Goal: Obtain resource: Download file/media

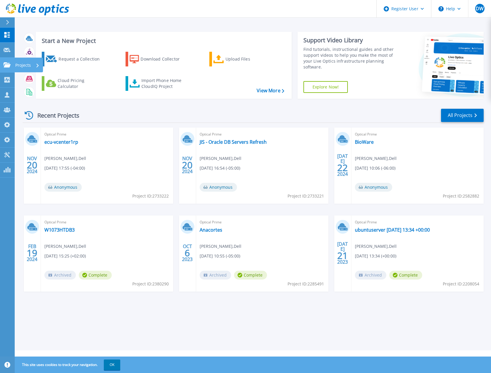
click at [6, 65] on icon at bounding box center [7, 64] width 7 height 5
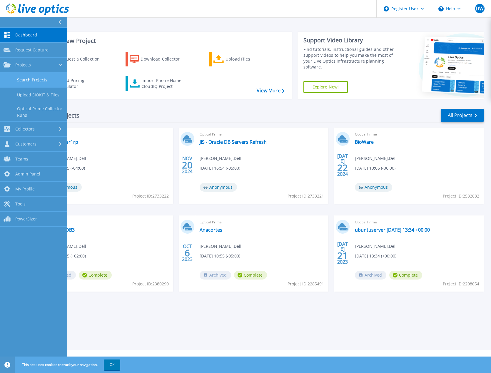
click at [31, 83] on link "Search Projects" at bounding box center [33, 80] width 67 height 15
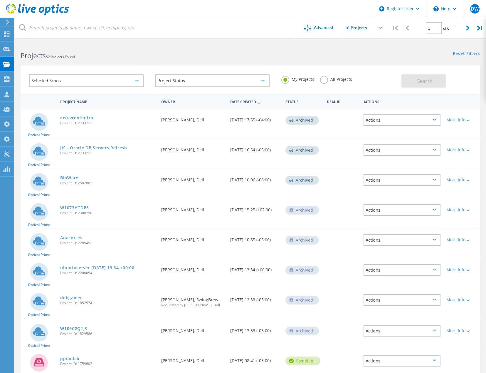
click at [323, 80] on label "All Projects" at bounding box center [336, 79] width 32 height 6
click at [0, 0] on input "All Projects" at bounding box center [0, 0] width 0 height 0
click at [432, 84] on span "Search" at bounding box center [424, 81] width 15 height 6
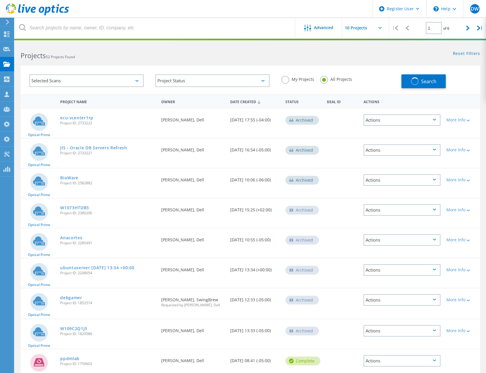
click at [120, 79] on div "Selected Scans" at bounding box center [86, 80] width 114 height 13
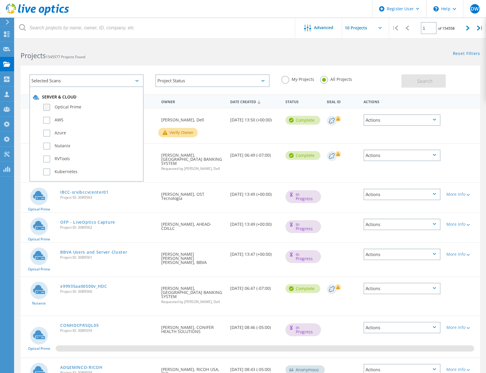
click at [64, 106] on label "Optical Prime" at bounding box center [91, 107] width 97 height 7
click at [0, 0] on input "Optical Prime" at bounding box center [0, 0] width 0 height 0
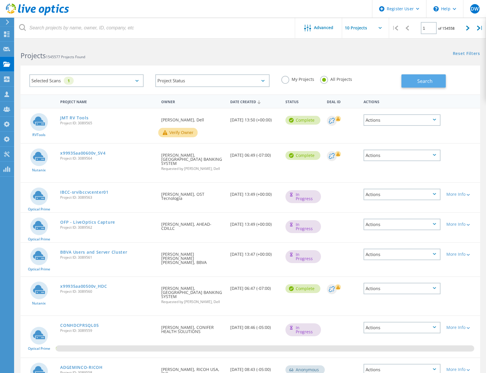
click at [403, 82] on button "Search" at bounding box center [424, 80] width 44 height 13
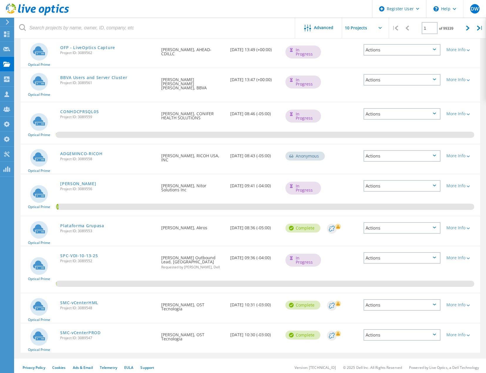
scroll to position [103, 0]
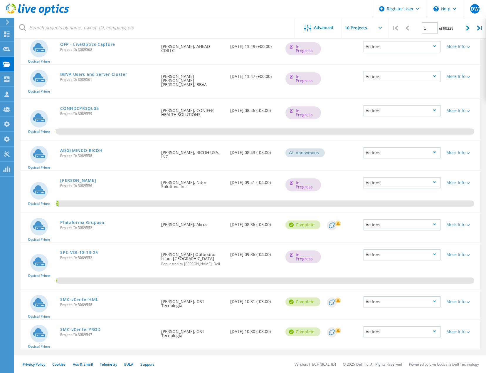
click at [79, 295] on div "SMC-vCenterHML Project ID: 3089548" at bounding box center [107, 301] width 101 height 22
click at [80, 297] on link "SMC-vCenterHML" at bounding box center [79, 299] width 38 height 4
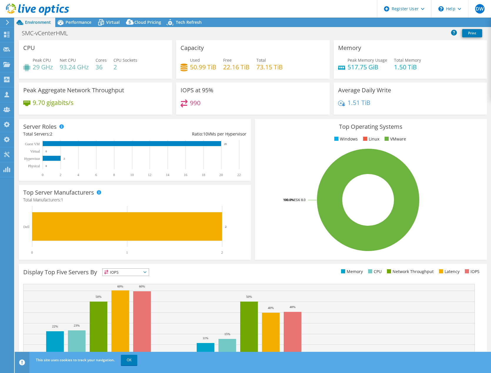
select select "USD"
click at [79, 19] on span "Performance" at bounding box center [79, 22] width 26 height 6
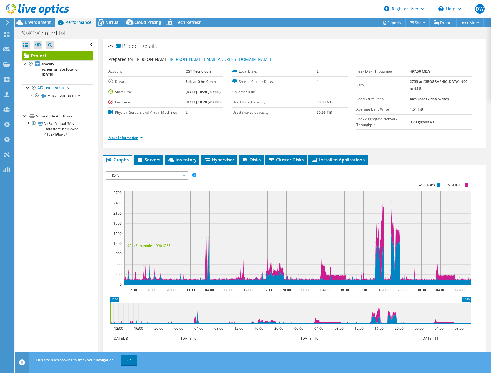
click at [119, 140] on link "More Information" at bounding box center [125, 137] width 34 height 5
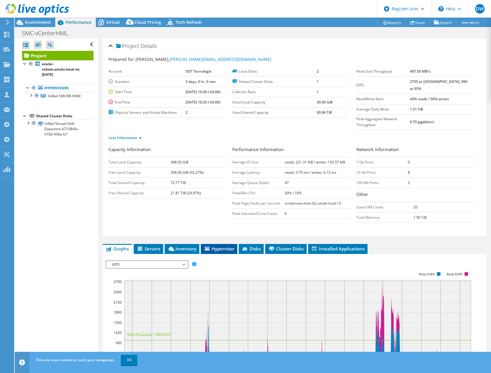
click at [219, 251] on span "Hypervisor" at bounding box center [219, 249] width 31 height 6
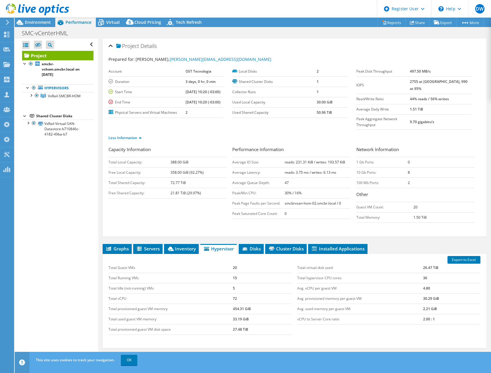
click at [140, 226] on div "Capacity Information Total Local Capacity: 388.00 GiB Free Local Capacity: 358.…" at bounding box center [294, 186] width 372 height 80
click at [385, 23] on link "Reports" at bounding box center [391, 22] width 28 height 9
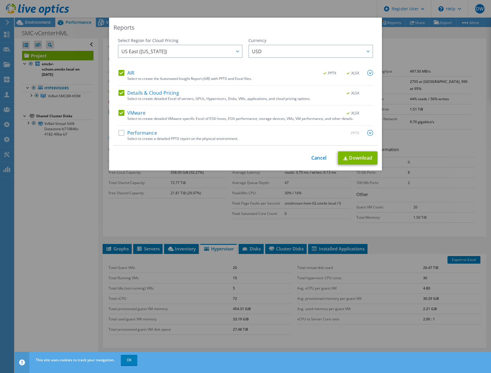
click at [117, 74] on div "Select Region for Cloud Pricing Asia Pacific (Hong Kong) Asia Pacific (Mumbai) …" at bounding box center [245, 92] width 264 height 108
click at [119, 92] on label "Details & Cloud Pricing" at bounding box center [148, 93] width 61 height 6
click at [0, 0] on input "Details & Cloud Pricing" at bounding box center [0, 0] width 0 height 0
click at [122, 73] on label "AIR" at bounding box center [126, 73] width 16 height 6
click at [0, 0] on input "AIR" at bounding box center [0, 0] width 0 height 0
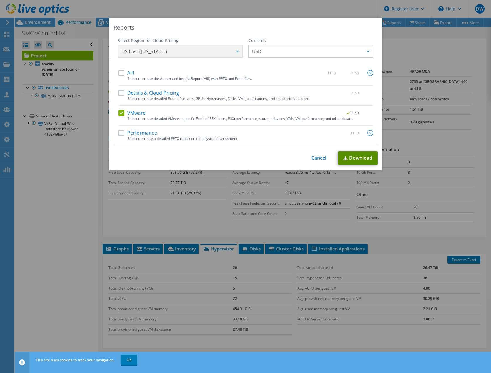
click at [345, 158] on img at bounding box center [345, 158] width 5 height 4
click at [338, 146] on div "Reports Select Region for Cloud Pricing Asia Pacific (Hong Kong) Asia Pacific (…" at bounding box center [245, 94] width 273 height 153
click at [311, 160] on link "Cancel" at bounding box center [318, 158] width 15 height 6
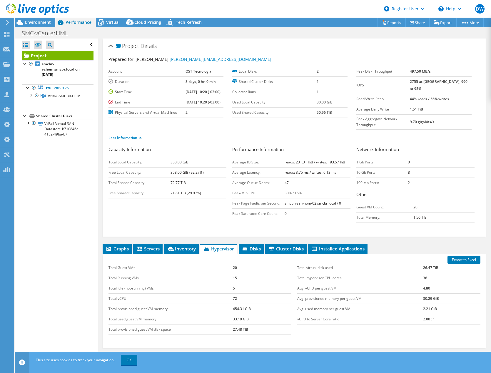
click at [39, 322] on div "Open All Close All Hide Excluded Nodes Project Tree Filter" at bounding box center [56, 199] width 83 height 323
click at [42, 25] on div "Environment" at bounding box center [35, 22] width 41 height 9
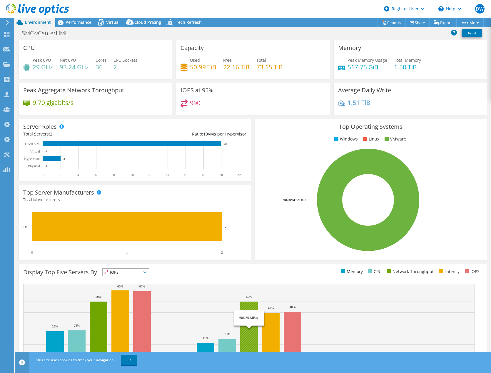
click at [195, 325] on rect at bounding box center [248, 319] width 451 height 71
click at [110, 27] on div "SMC-vCenterHML Print" at bounding box center [253, 33] width 476 height 13
click at [109, 26] on div "Virtual" at bounding box center [110, 22] width 28 height 9
